Goal: Task Accomplishment & Management: Manage account settings

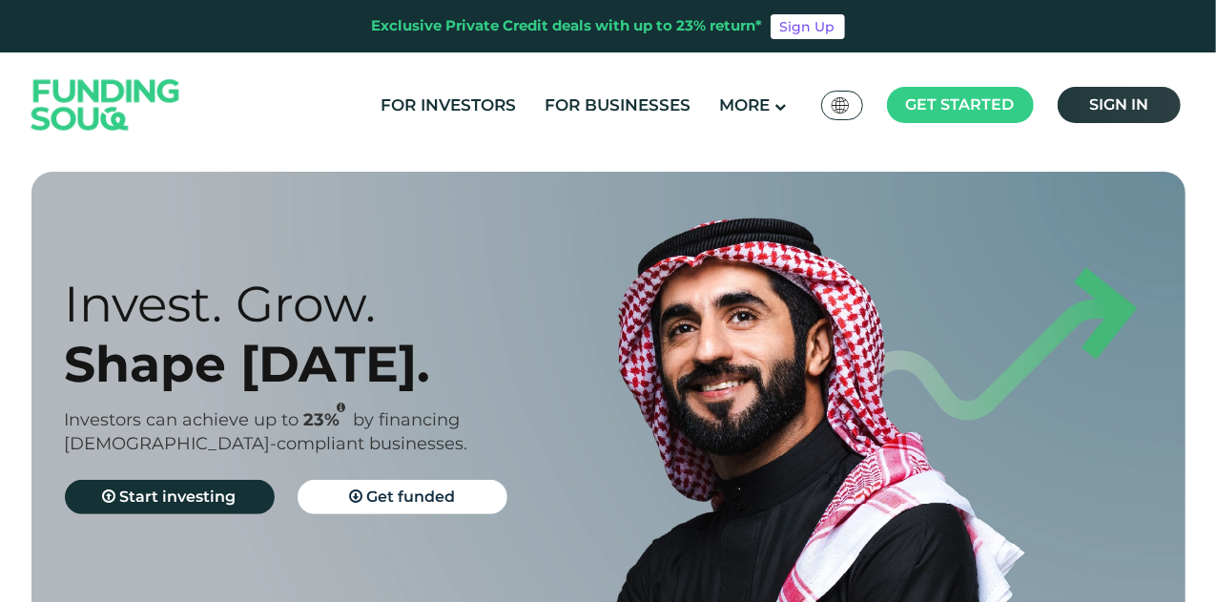
click at [1129, 114] on span "Sign in" at bounding box center [1118, 104] width 59 height 18
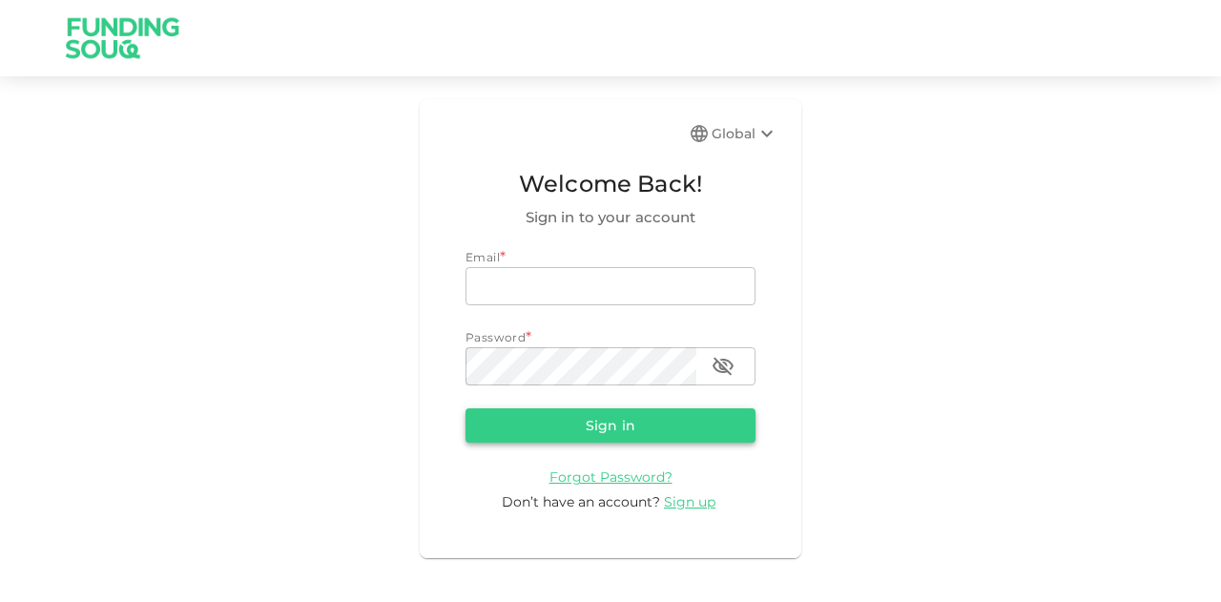
type input "mohanad.y.yasin@hotmail.com"
click at [544, 410] on button "Sign in" at bounding box center [611, 425] width 290 height 34
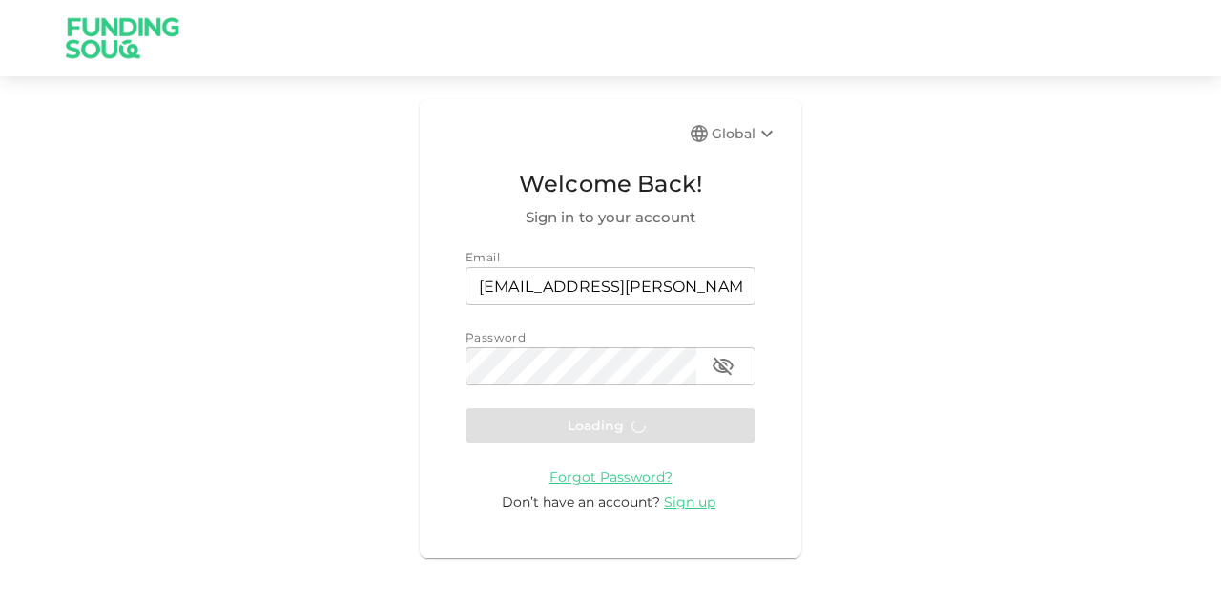
click at [542, 427] on form "Email email mohanad.y.yasin@hotmail.com email Password password password Loadin…" at bounding box center [611, 380] width 290 height 264
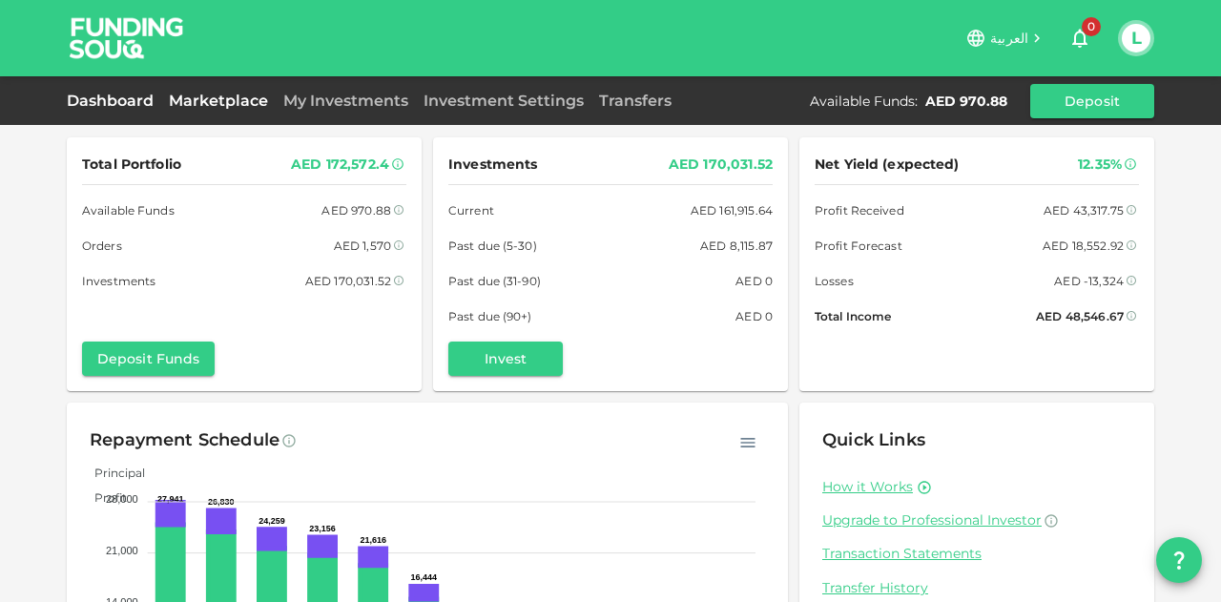
click at [240, 94] on link "Marketplace" at bounding box center [218, 101] width 114 height 18
